Goal: Transaction & Acquisition: Purchase product/service

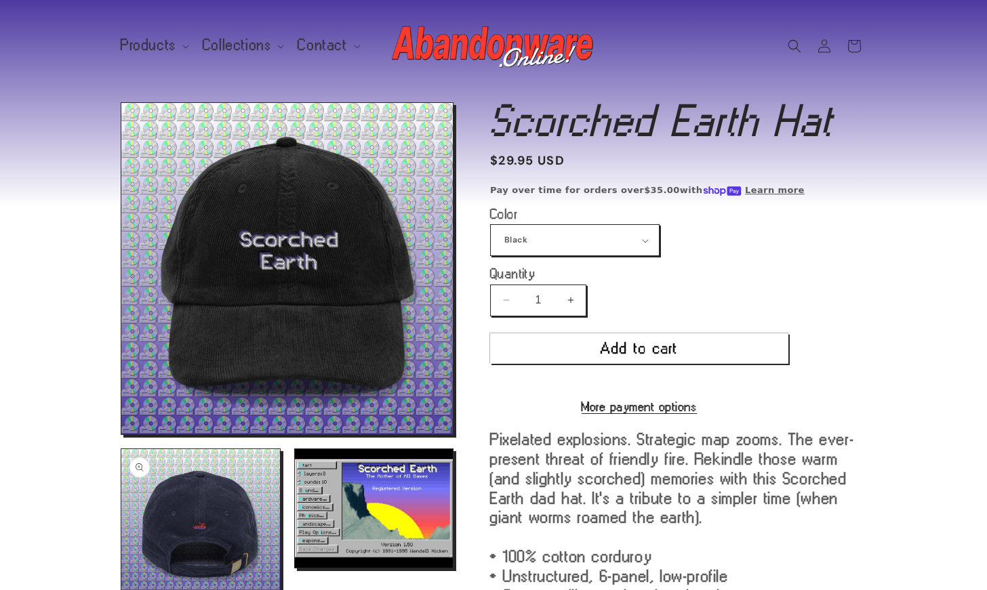
scroll to position [9, 0]
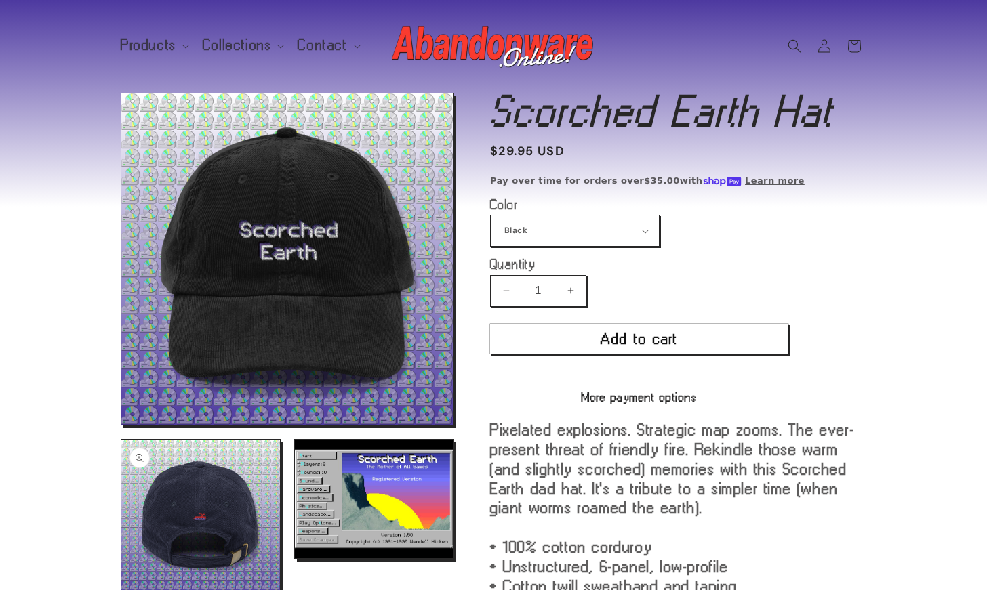
click at [121, 516] on button "Open media 3 in modal" at bounding box center [121, 598] width 0 height 0
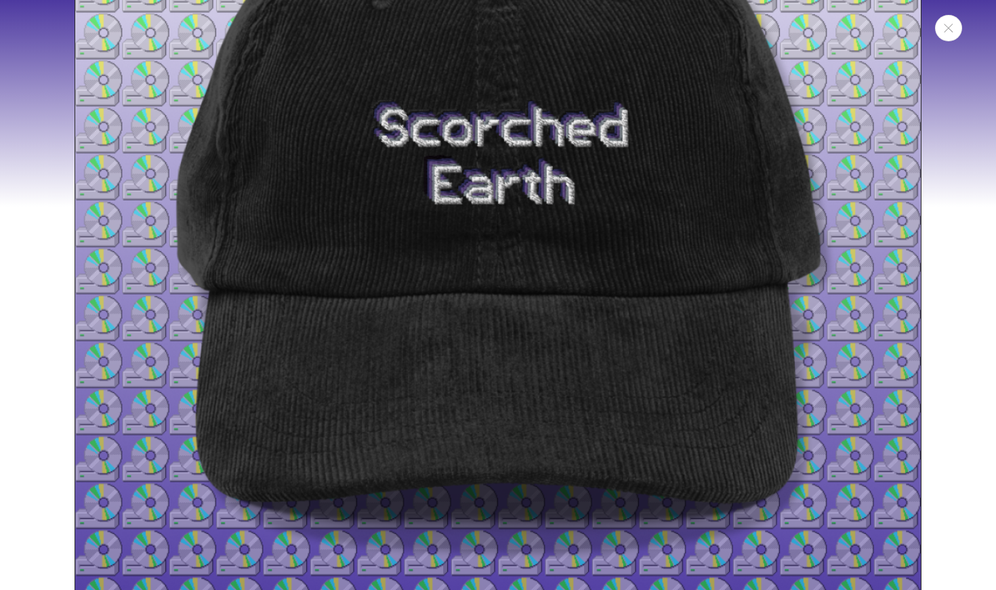
scroll to position [237, 0]
click at [480, 26] on icon "Close" at bounding box center [948, 28] width 9 height 9
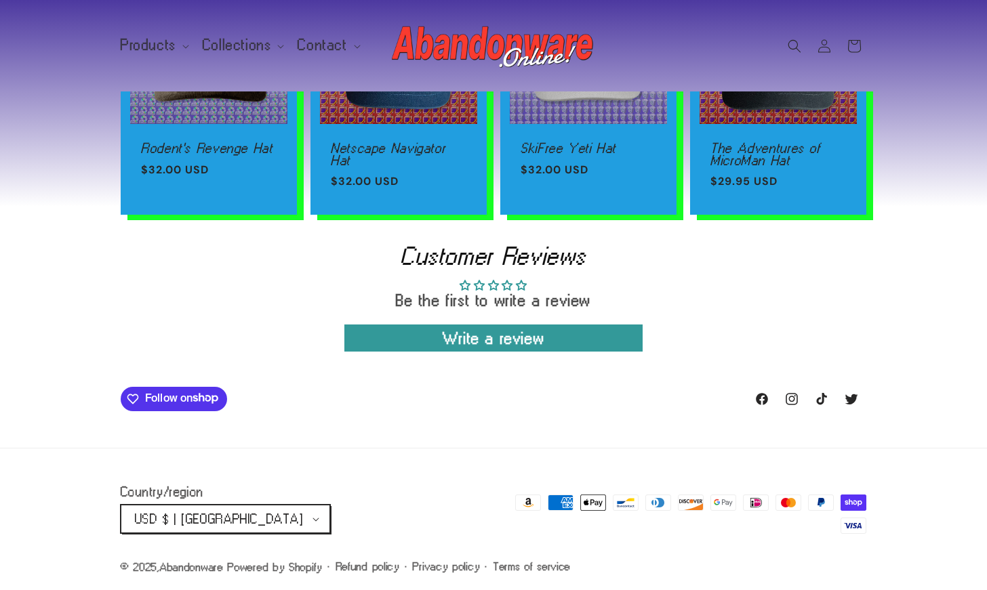
scroll to position [1033, 0]
click at [241, 516] on span "USD $ | [GEOGRAPHIC_DATA]" at bounding box center [219, 519] width 168 height 14
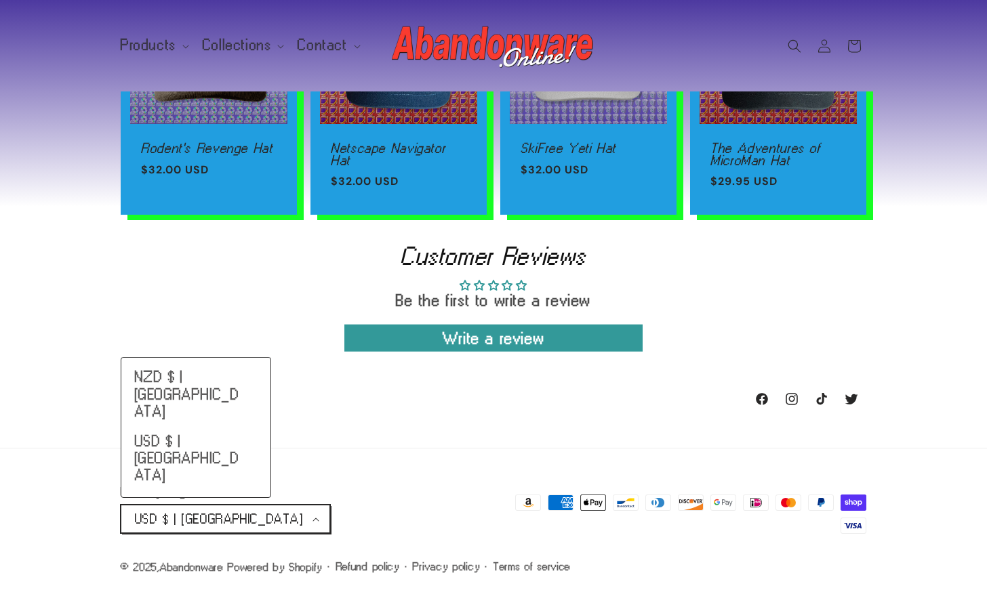
scroll to position [1034, 0]
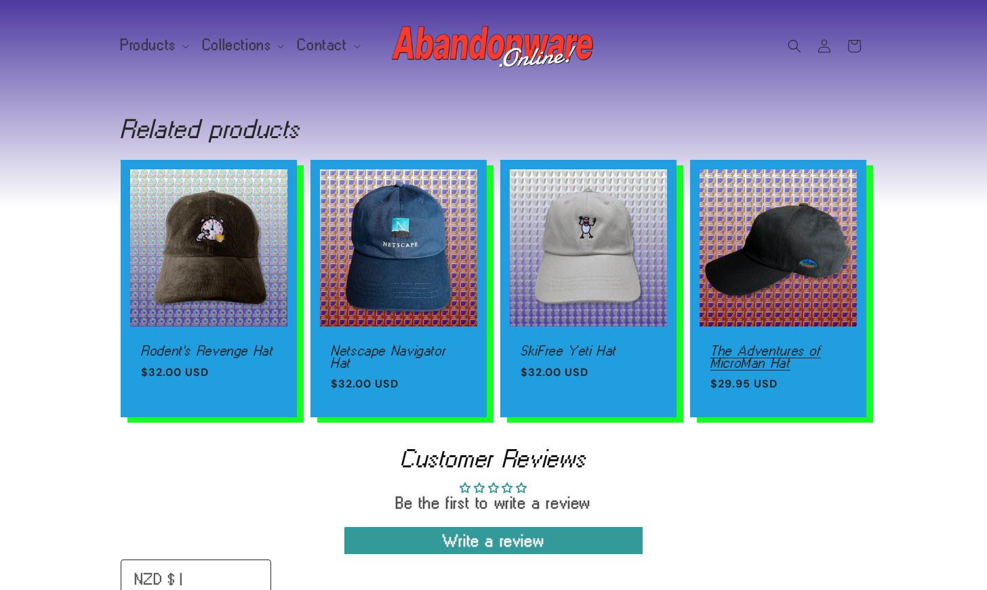
scroll to position [832, 0]
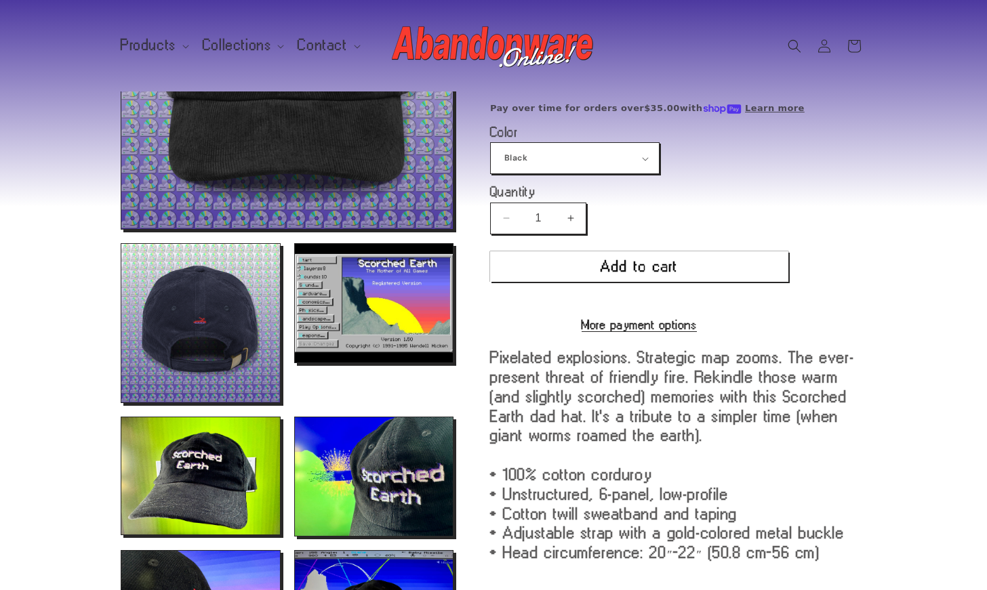
scroll to position [211, 0]
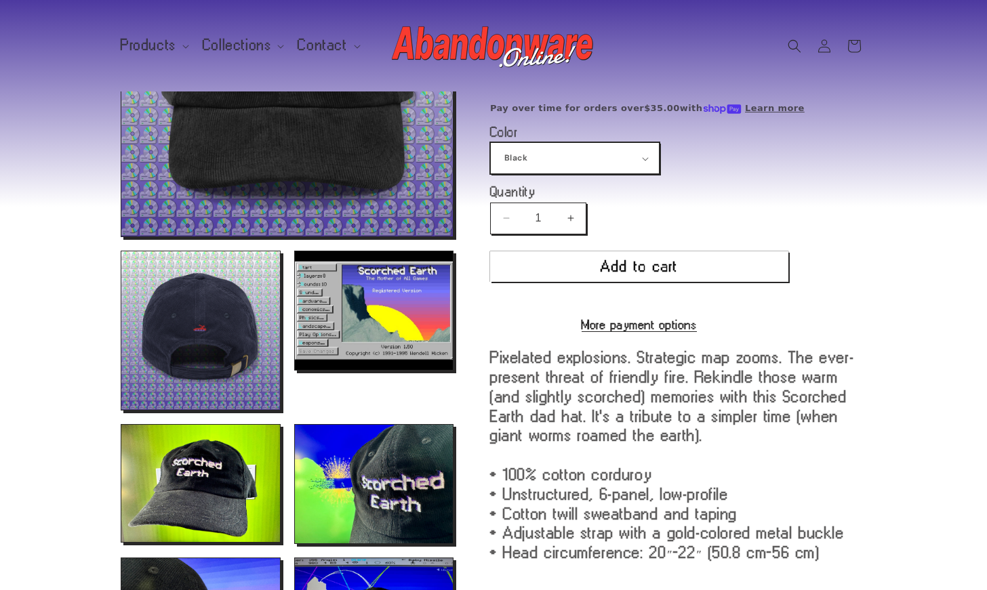
select select "Navy"
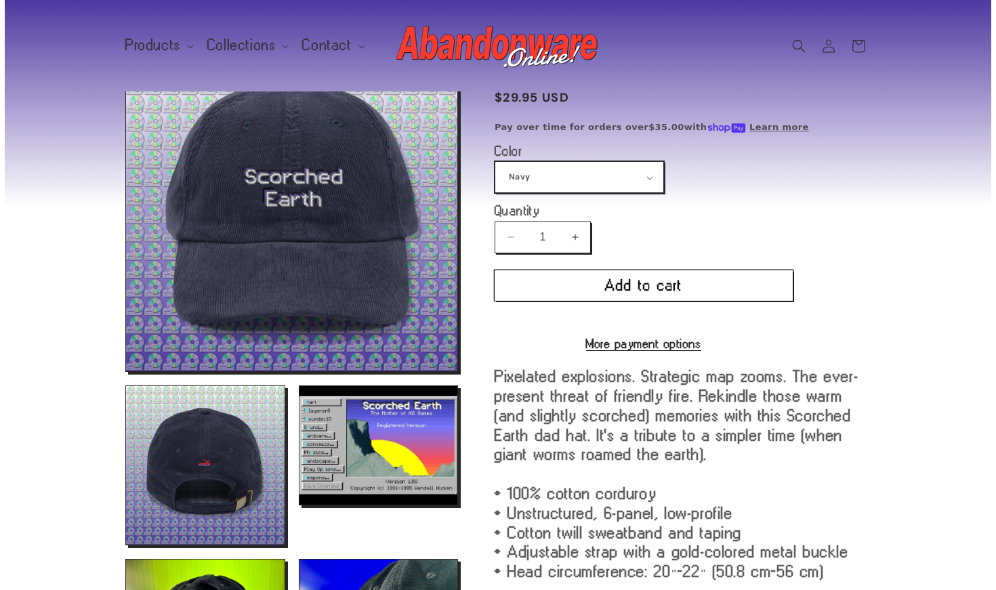
scroll to position [65, 0]
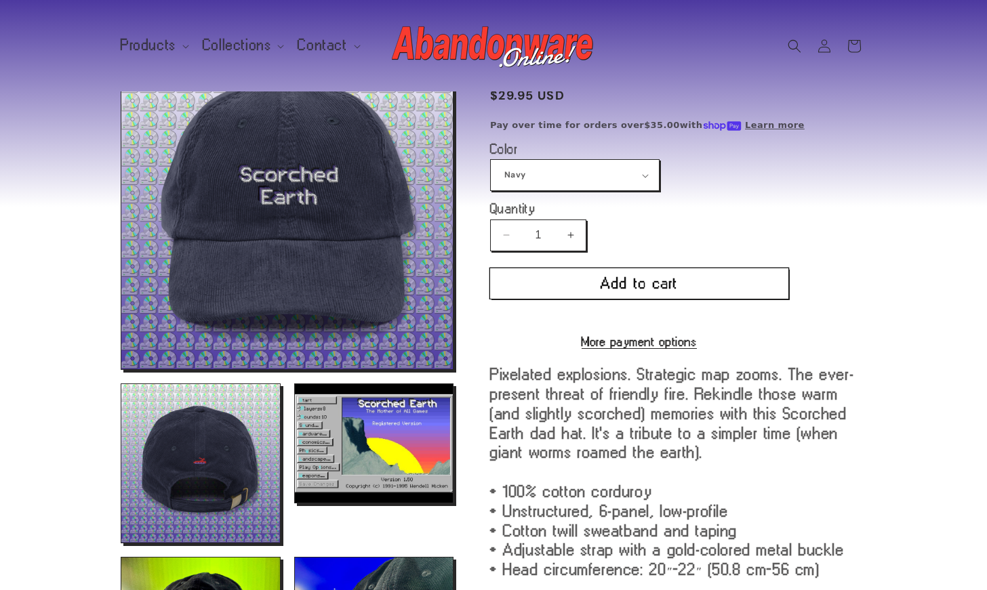
click at [602, 274] on button "Add to cart" at bounding box center [639, 283] width 298 height 30
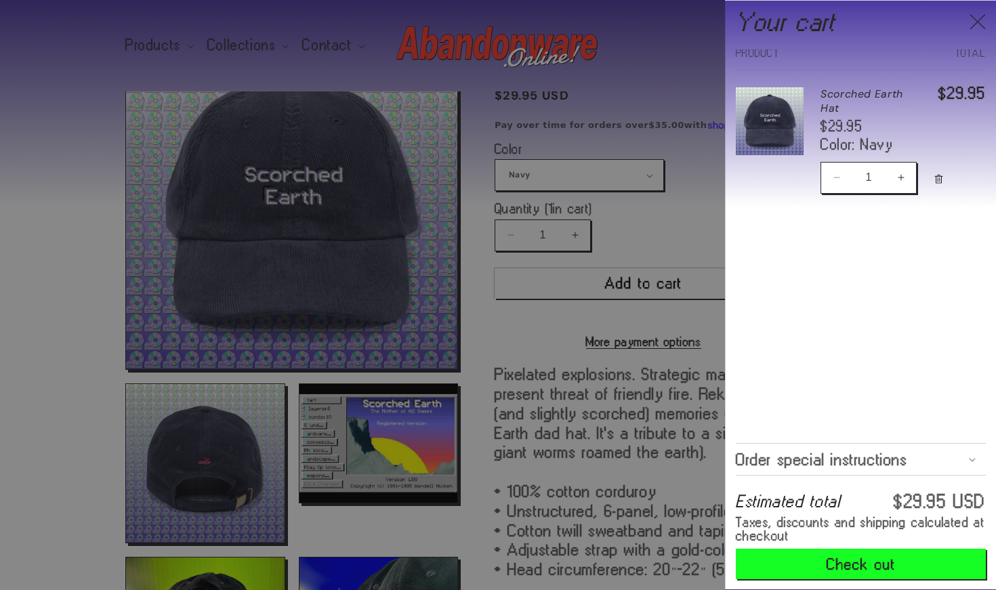
click at [983, 23] on icon "Close" at bounding box center [978, 22] width 16 height 16
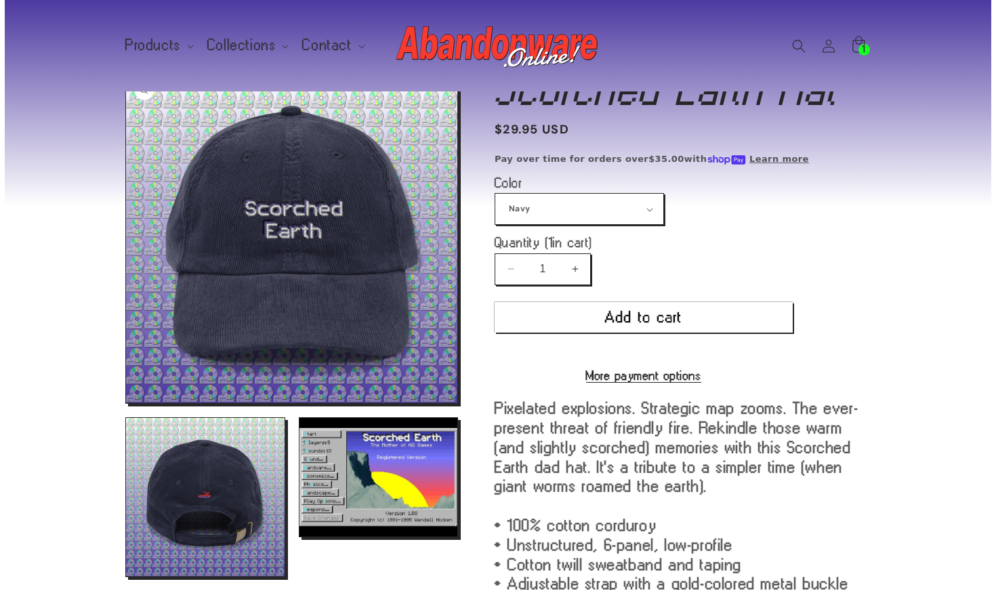
scroll to position [33, 0]
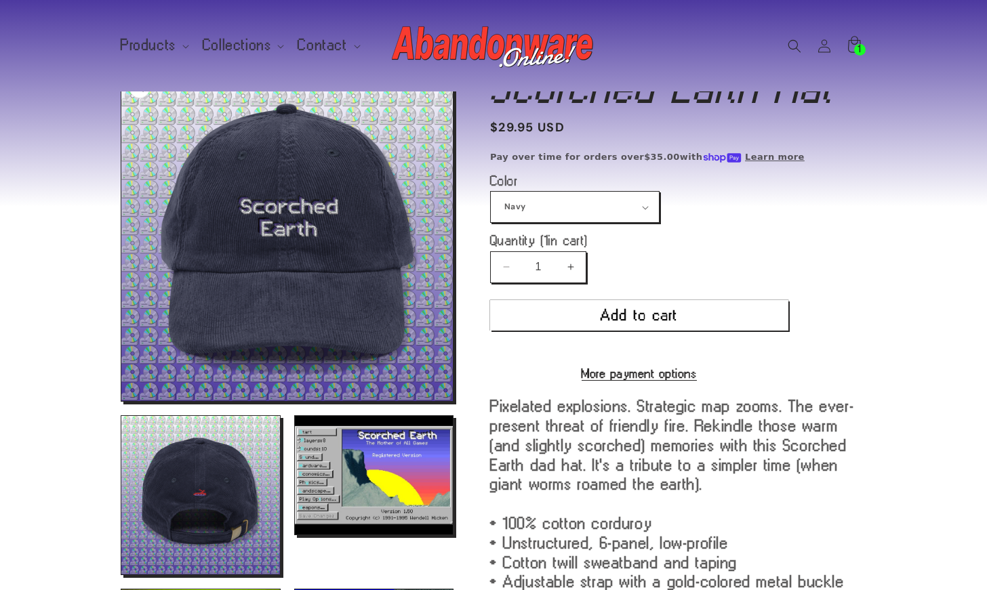
click at [121, 401] on button "Open media 2 in modal" at bounding box center [121, 401] width 0 height 0
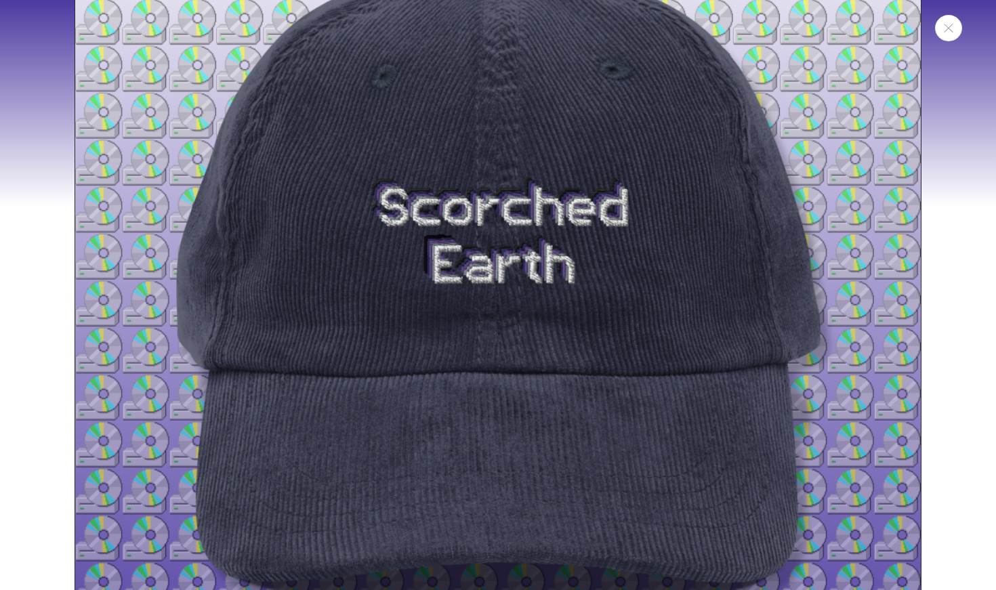
scroll to position [163, 0]
